Goal: Information Seeking & Learning: Learn about a topic

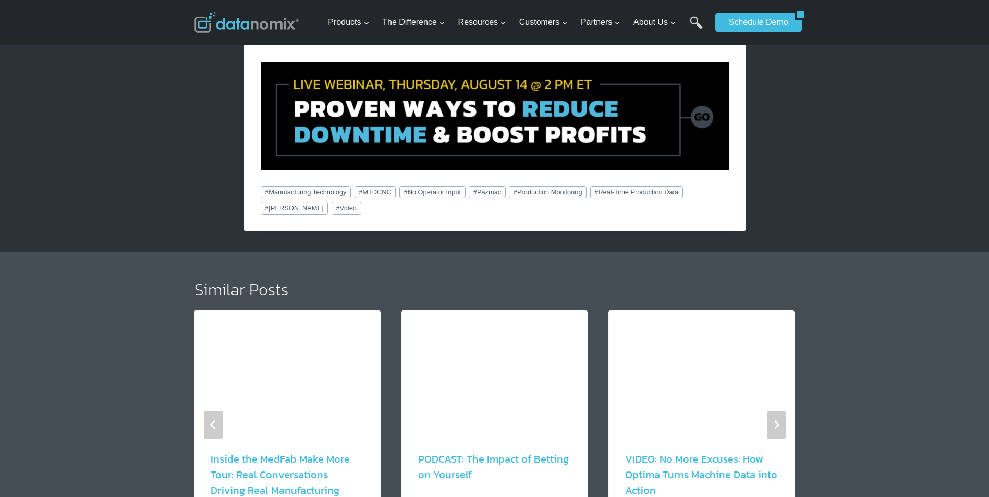
scroll to position [1147, 0]
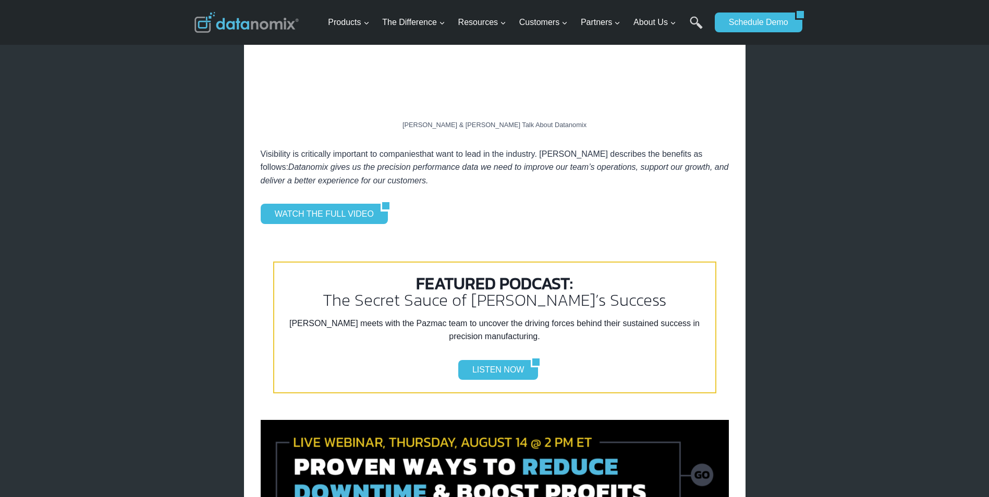
scroll to position [782, 0]
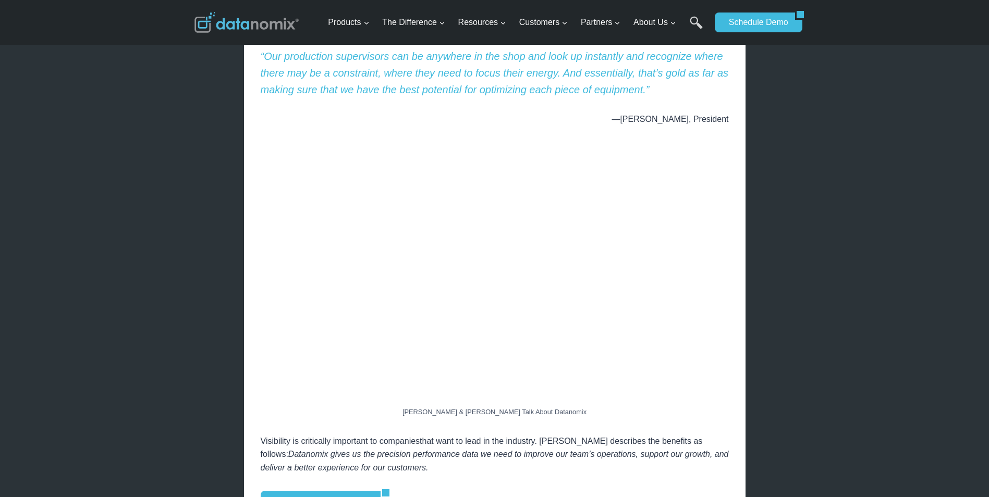
scroll to position [730, 0]
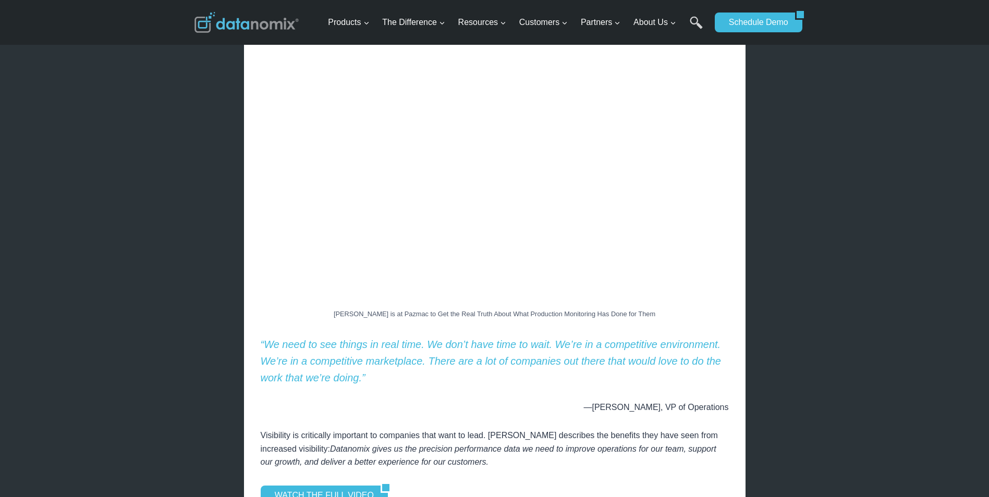
scroll to position [573, 0]
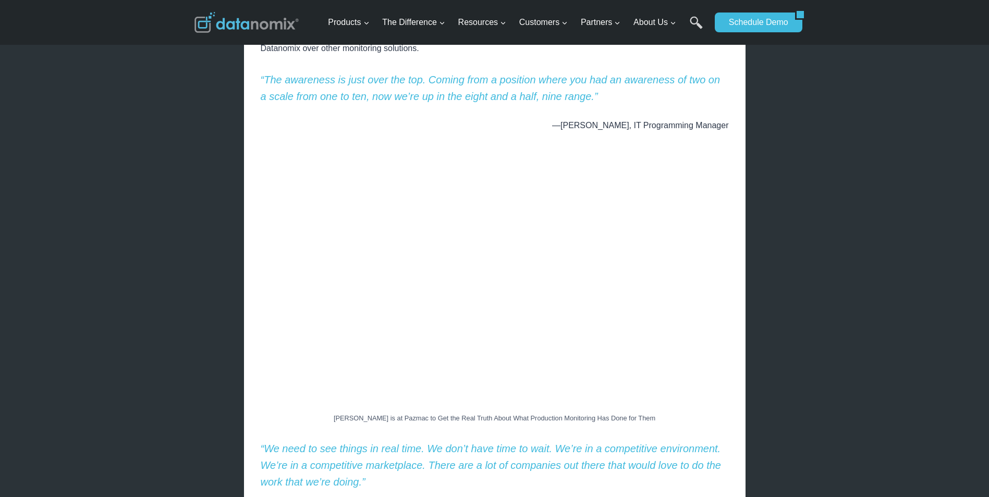
scroll to position [469, 0]
